Goal: Check status: Check status

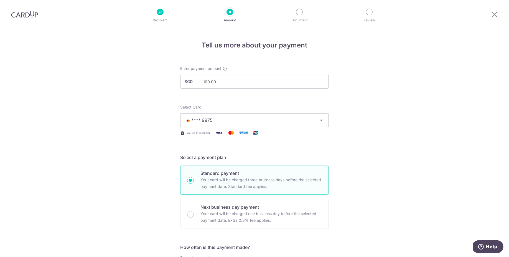
scroll to position [246, 0]
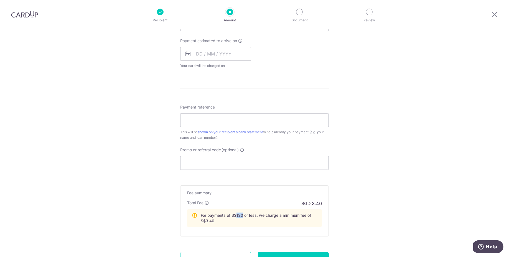
click at [18, 15] on img at bounding box center [24, 14] width 27 height 7
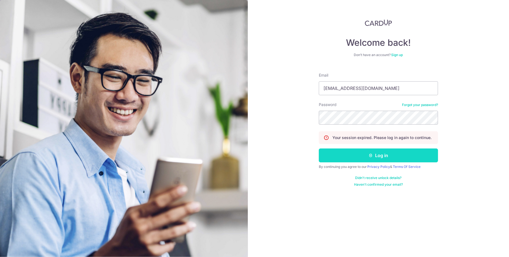
click at [339, 157] on button "Log in" at bounding box center [378, 155] width 119 height 14
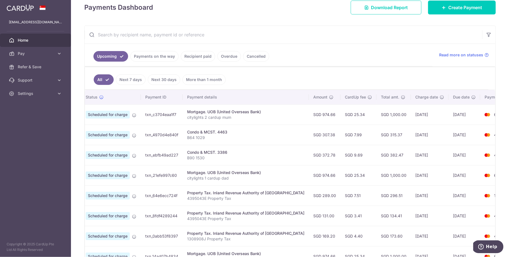
scroll to position [81, 0]
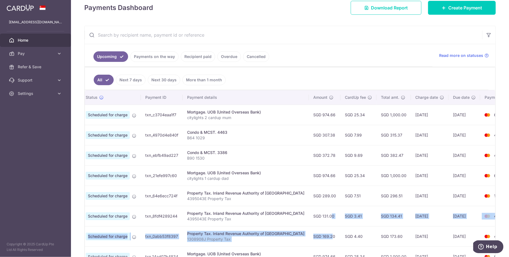
drag, startPoint x: 306, startPoint y: 234, endPoint x: 305, endPoint y: 214, distance: 20.2
click at [305, 214] on tbody "Update payment Cancel payment Upload doc Scheduled for charge txn_c3704eaa1f7 M…" at bounding box center [296, 205] width 452 height 202
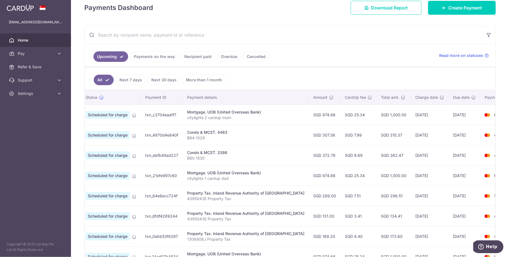
click at [310, 207] on td "SGD 131.00" at bounding box center [325, 216] width 32 height 20
click at [309, 233] on td "SGD 169.20" at bounding box center [325, 236] width 32 height 20
click at [309, 214] on td "SGD 131.00" at bounding box center [325, 216] width 32 height 20
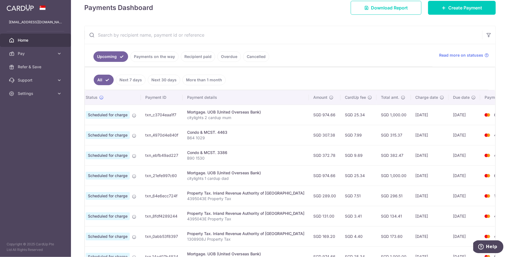
copy td "131.00"
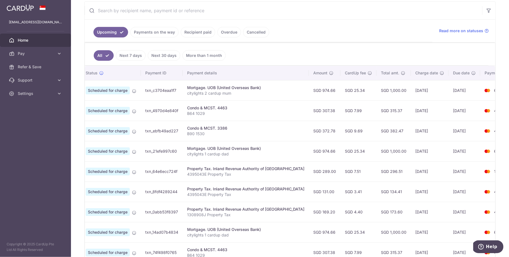
scroll to position [99, 0]
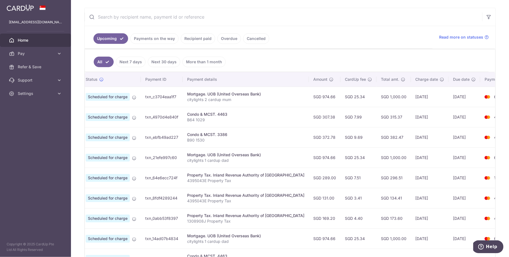
click at [376, 115] on td "SGD 315.37" at bounding box center [393, 117] width 34 height 20
